Goal: Task Accomplishment & Management: Manage account settings

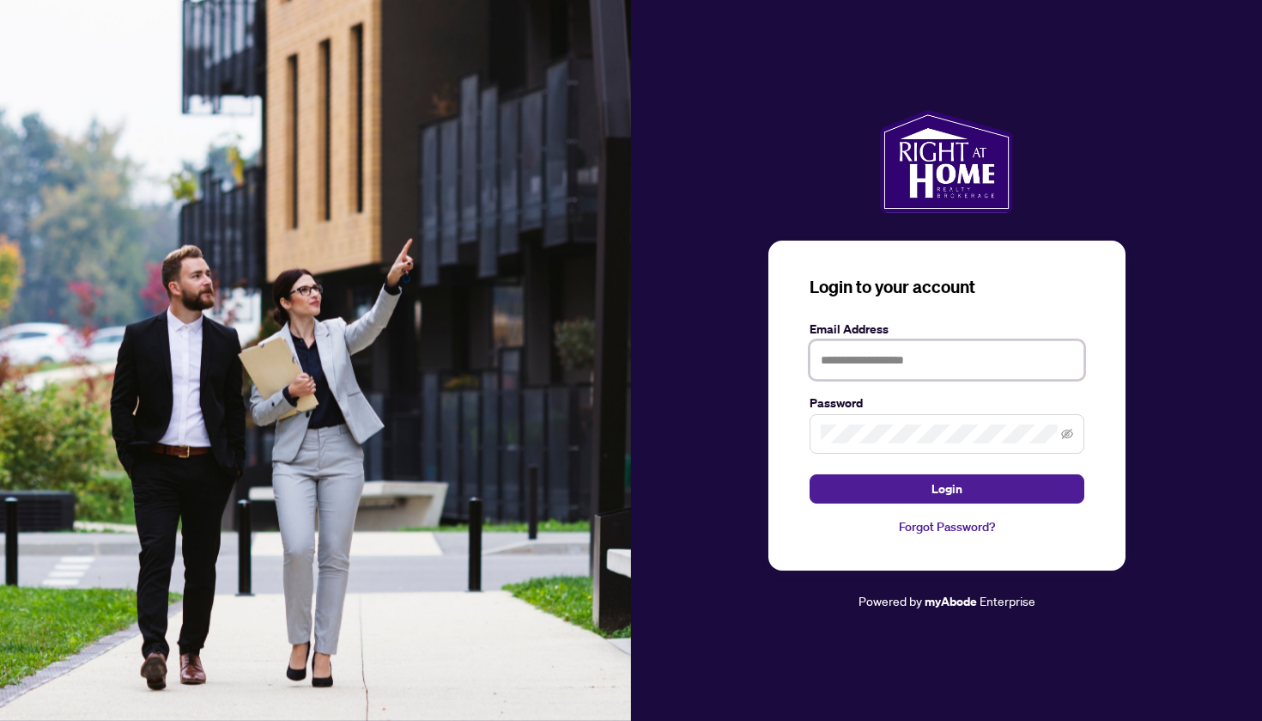
type input "**********"
click at [946, 488] on button "Login" at bounding box center [947, 488] width 275 height 29
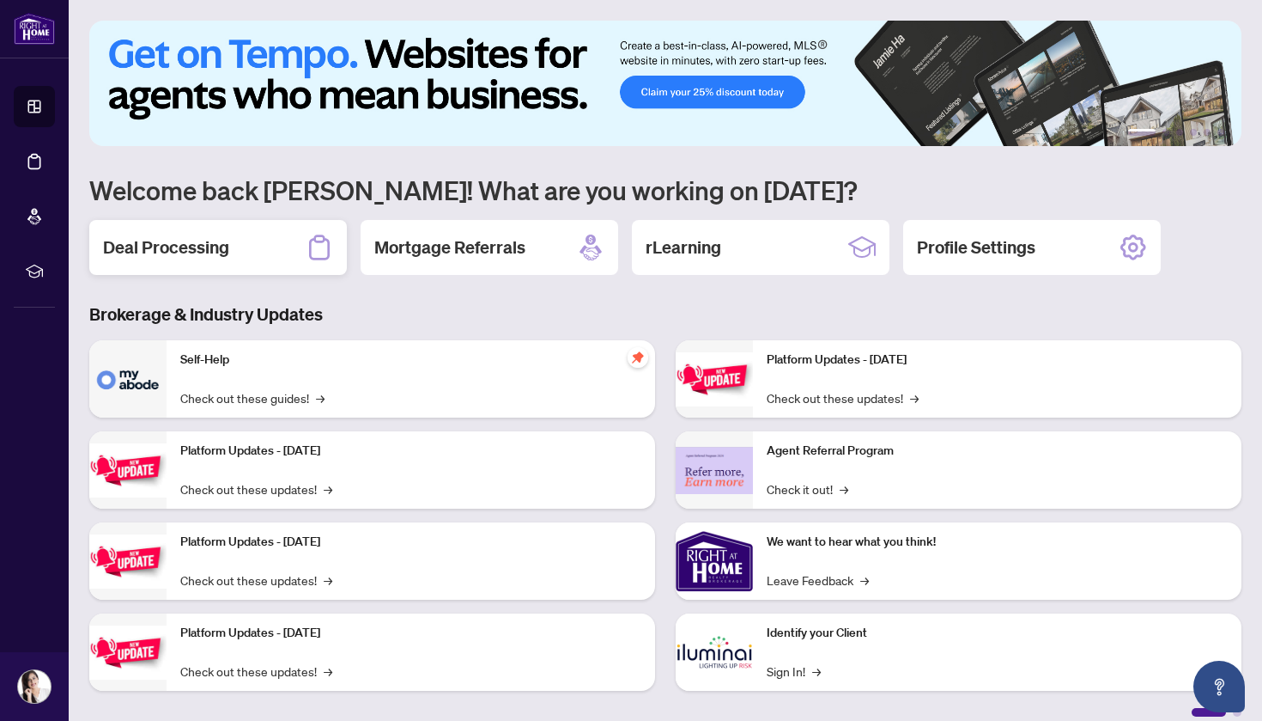
click at [259, 245] on div "Deal Processing" at bounding box center [218, 247] width 258 height 55
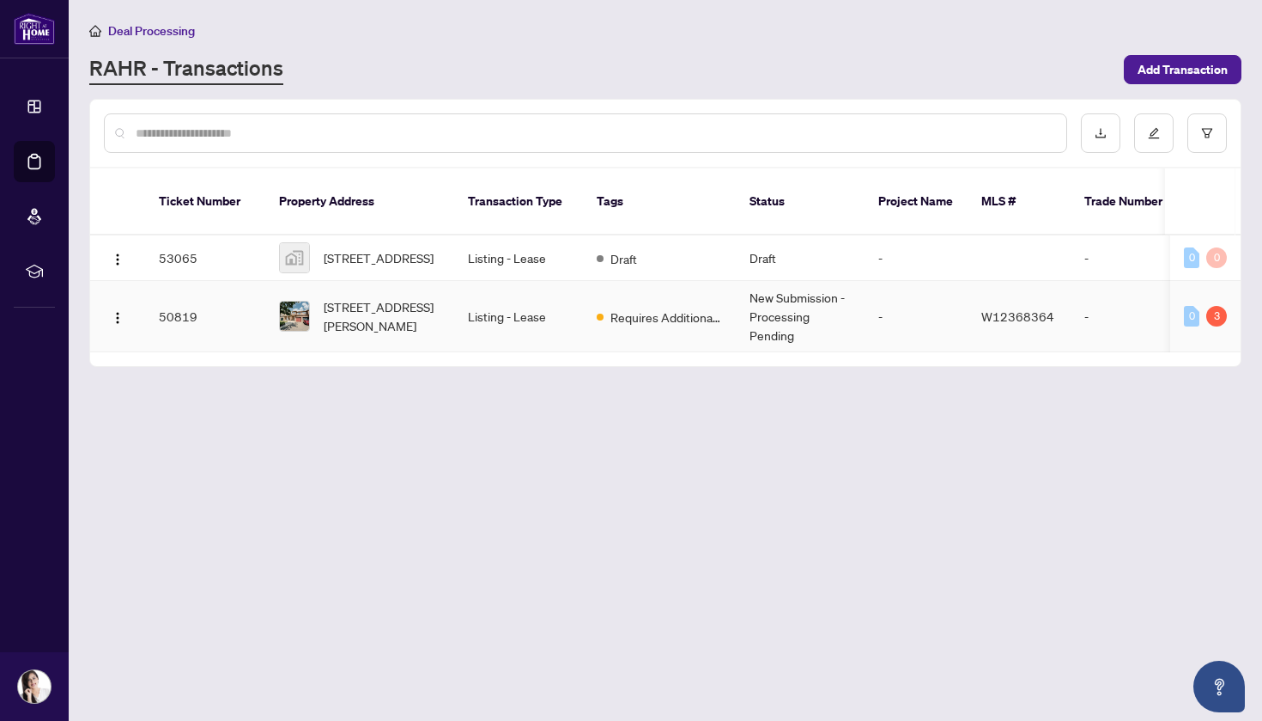
click at [1226, 306] on div "3" at bounding box center [1217, 316] width 21 height 21
click at [982, 308] on span "W12368364" at bounding box center [1018, 315] width 73 height 15
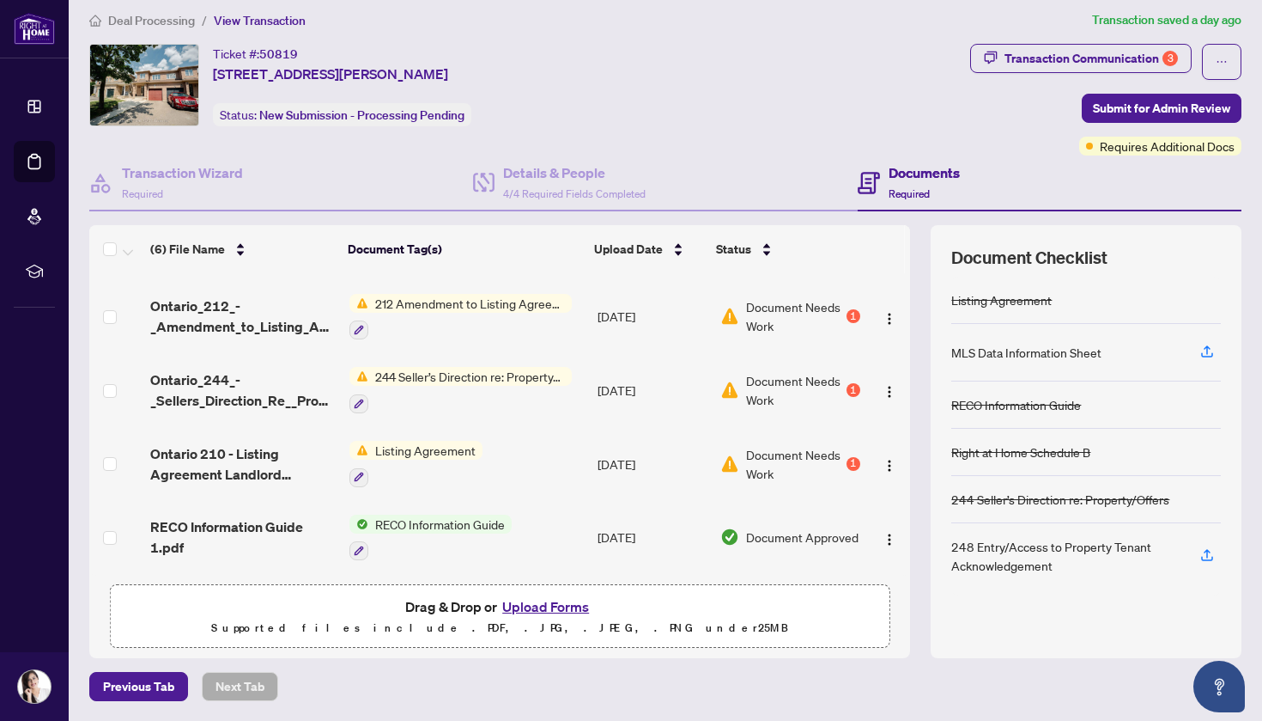
scroll to position [143, 0]
click at [887, 385] on img "button" at bounding box center [890, 392] width 14 height 14
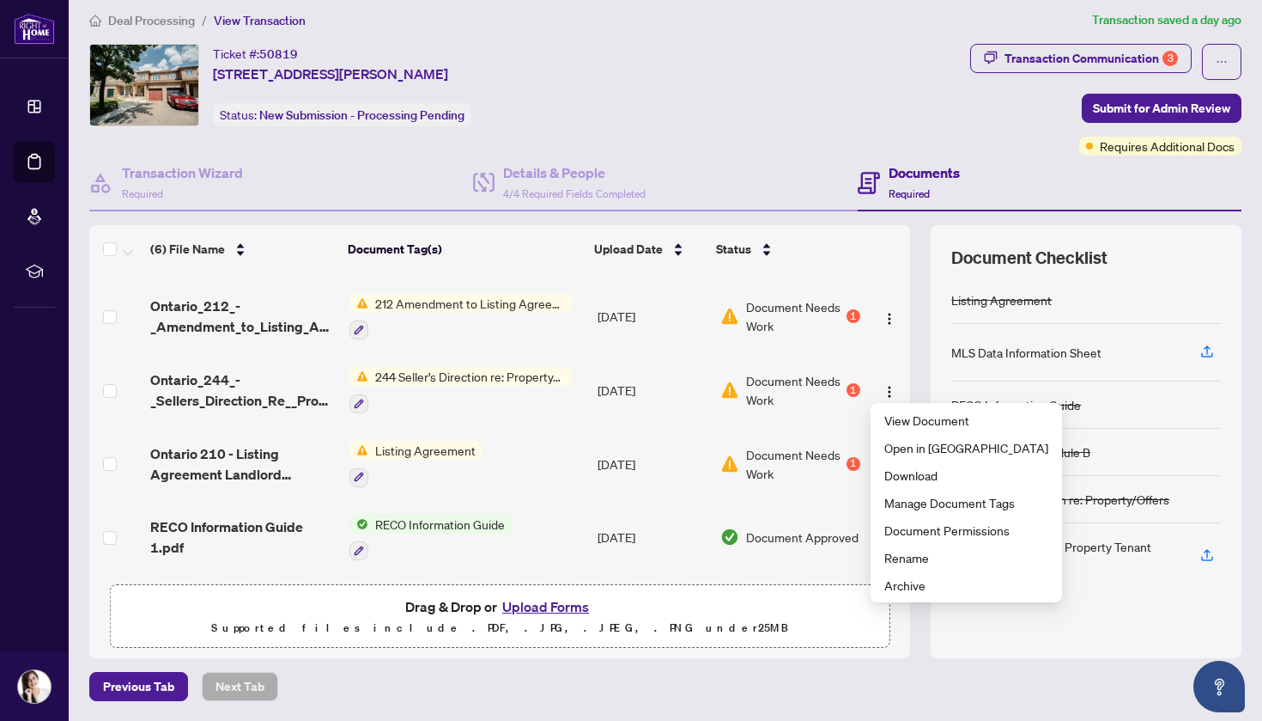
click at [800, 483] on td "Document Needs Work 1" at bounding box center [791, 464] width 154 height 74
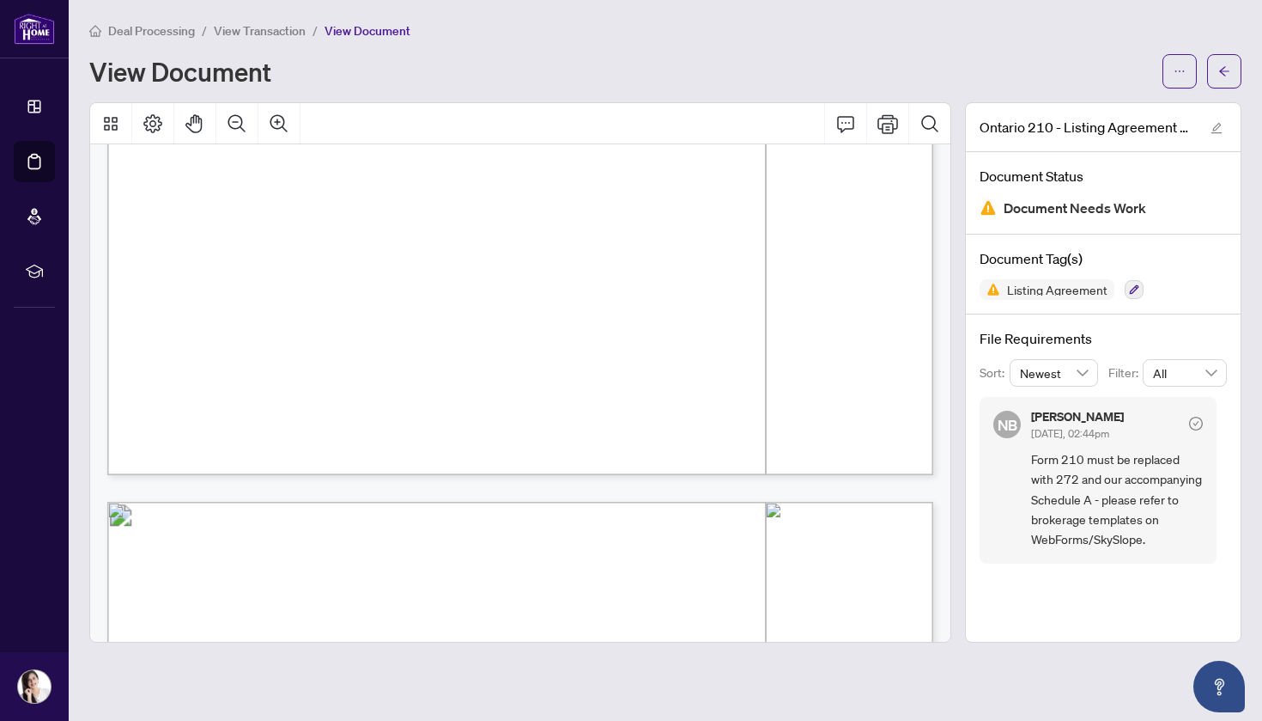
scroll to position [757, 0]
click at [1235, 76] on button "button" at bounding box center [1224, 71] width 34 height 34
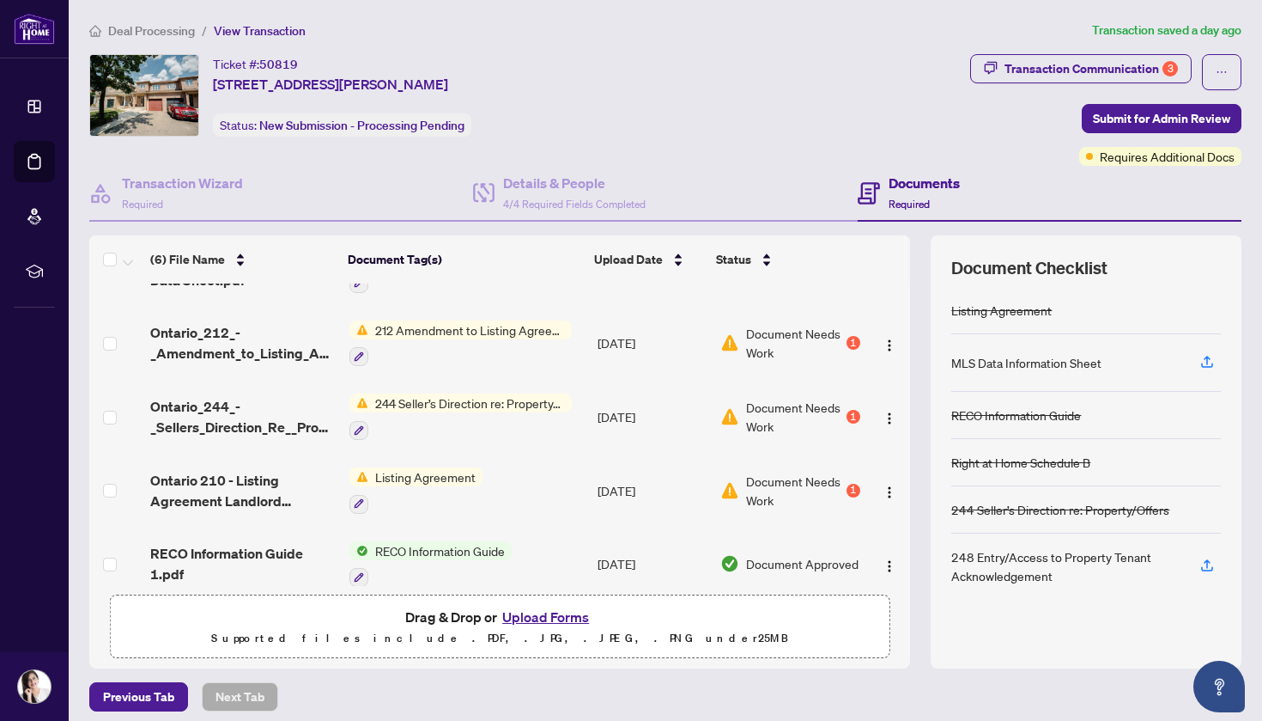
scroll to position [126, 0]
click at [485, 331] on span "212 Amendment to Listing Agreement - Authority to Offer for Lease Price Change/…" at bounding box center [470, 328] width 204 height 19
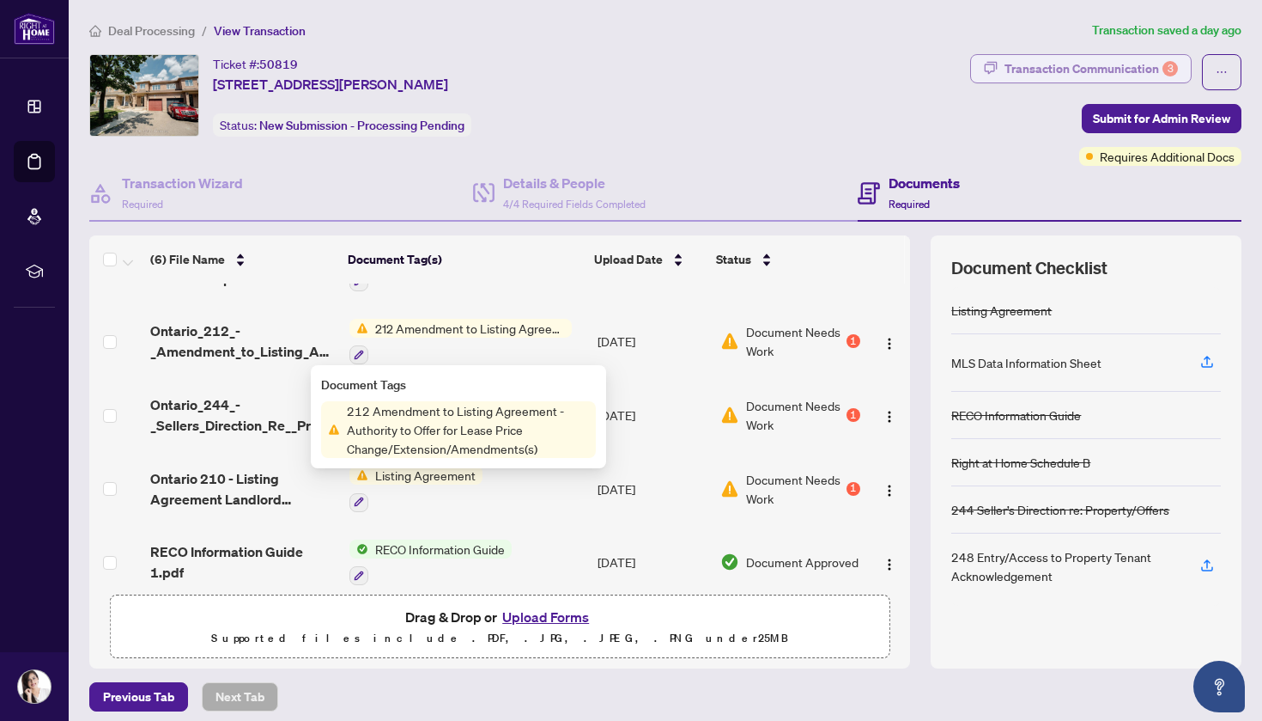
click at [1127, 70] on div "Transaction Communication 3" at bounding box center [1091, 68] width 173 height 27
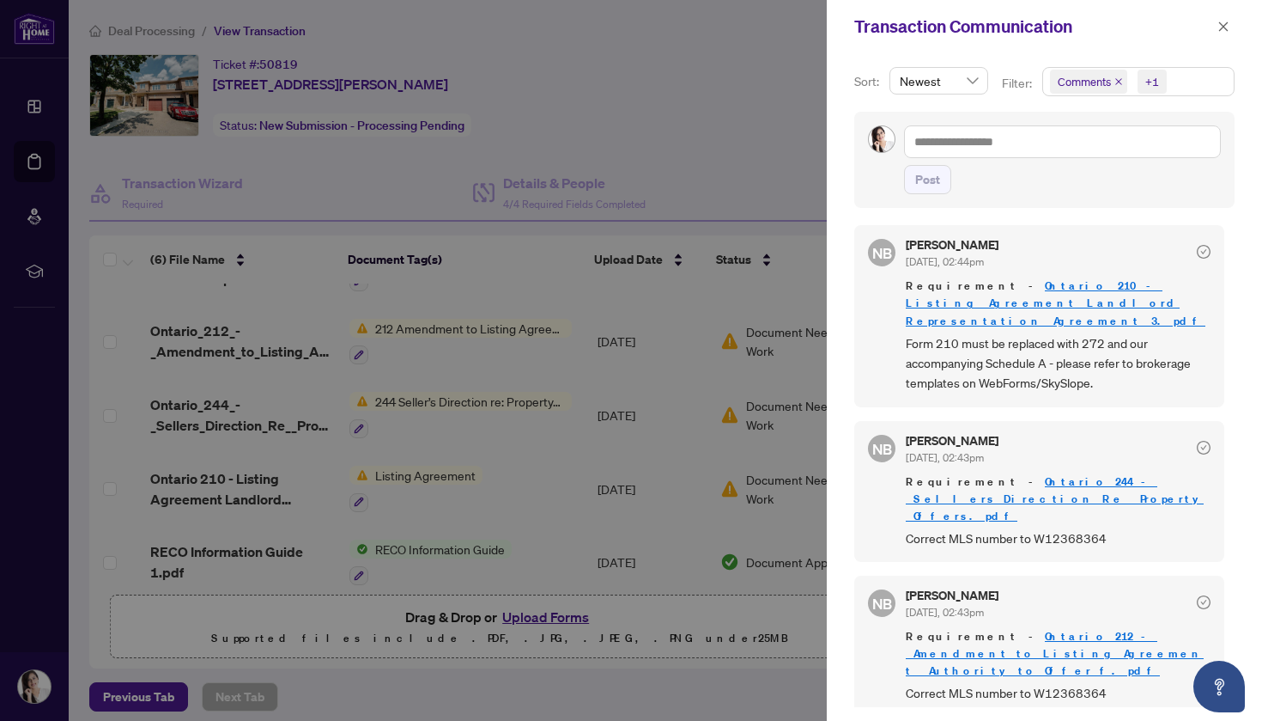
scroll to position [3, 0]
click at [752, 164] on div at bounding box center [631, 360] width 1262 height 721
click at [721, 216] on div at bounding box center [631, 360] width 1262 height 721
click at [704, 45] on div at bounding box center [631, 360] width 1262 height 721
click at [1229, 29] on icon "close" at bounding box center [1224, 27] width 12 height 12
